Goal: Transaction & Acquisition: Subscribe to service/newsletter

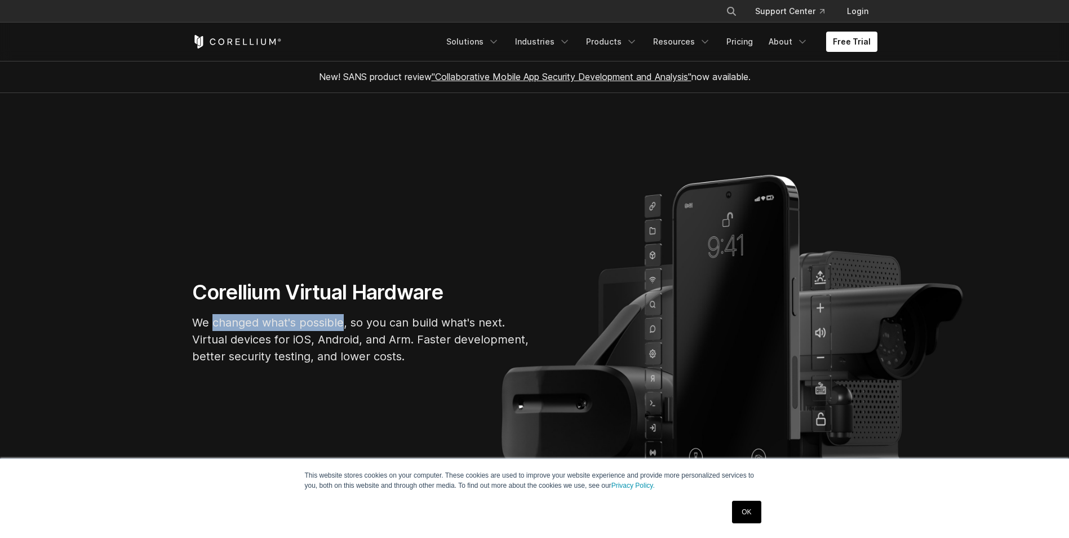
click at [343, 318] on p "We changed what's possible, so you can build what's next. Virtual devices for i…" at bounding box center [361, 339] width 338 height 51
click at [852, 50] on link "Free Trial" at bounding box center [851, 42] width 51 height 20
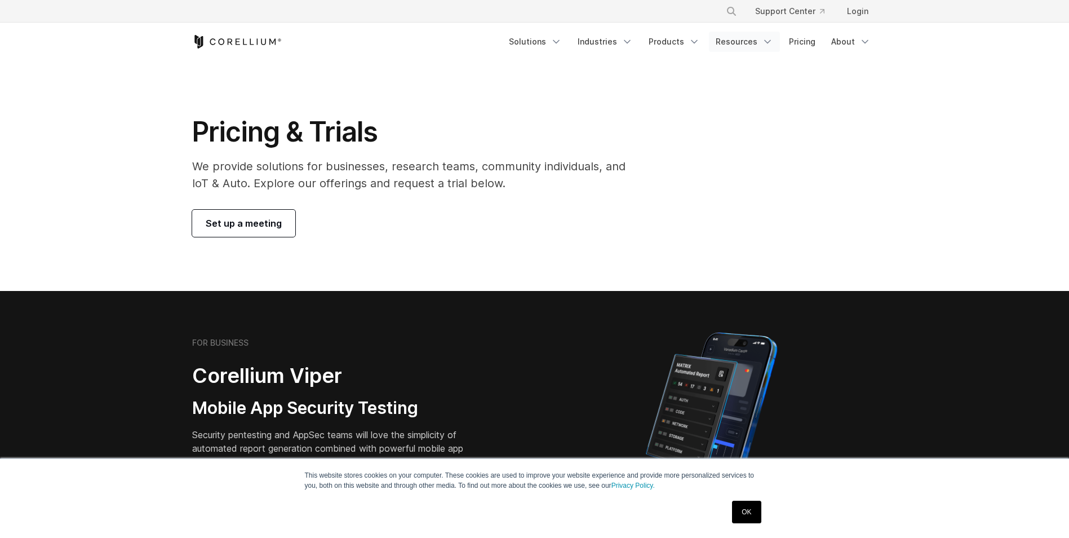
click at [766, 43] on icon "Navigation Menu" at bounding box center [767, 41] width 11 height 11
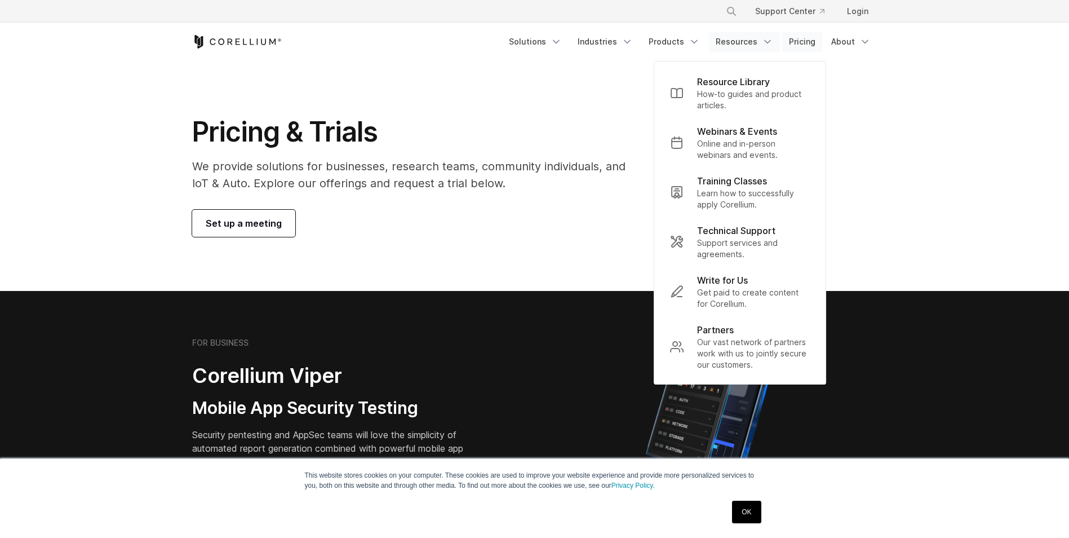
click at [807, 42] on link "Pricing" at bounding box center [802, 42] width 40 height 20
